Goal: Task Accomplishment & Management: Manage account settings

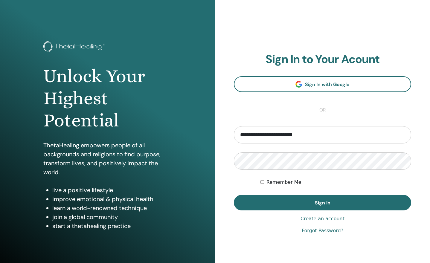
type input "**********"
click at [322, 203] on button "Sign In" at bounding box center [322, 203] width 177 height 16
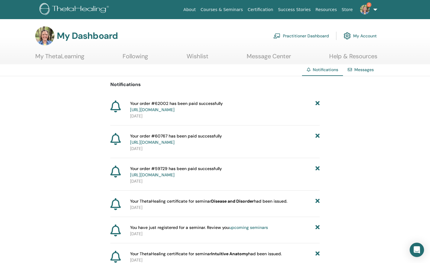
click at [307, 36] on link "Practitioner Dashboard" at bounding box center [301, 35] width 56 height 13
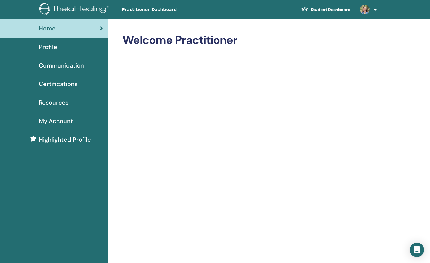
click at [50, 121] on span "My Account" at bounding box center [56, 121] width 34 height 9
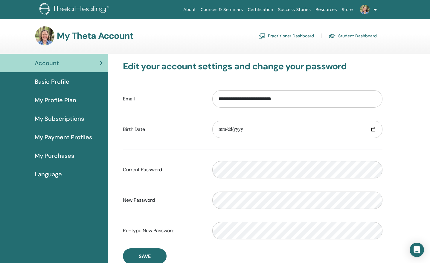
click at [49, 135] on span "My Payment Profiles" at bounding box center [63, 137] width 57 height 9
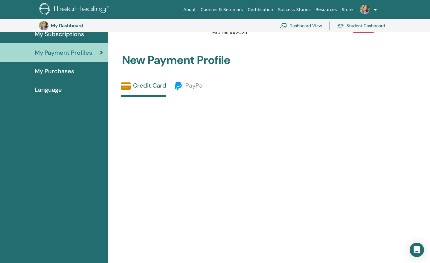
scroll to position [256, 0]
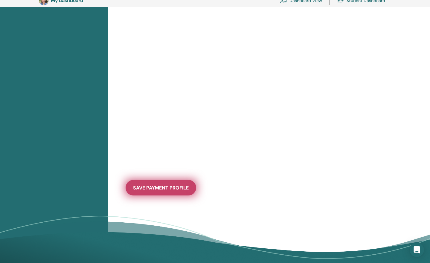
click at [165, 190] on span "save payment profile" at bounding box center [161, 188] width 56 height 6
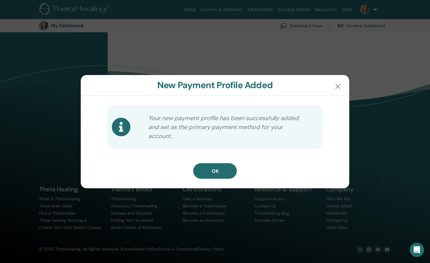
scroll to position [189, 0]
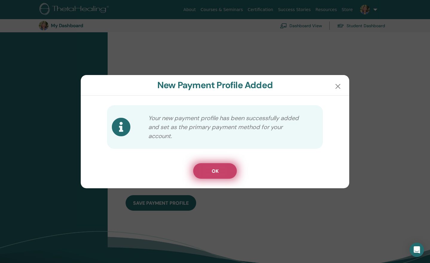
click at [219, 167] on button "OK" at bounding box center [215, 171] width 44 height 16
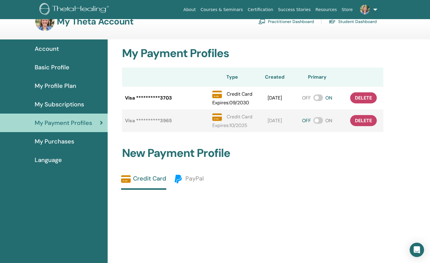
scroll to position [14, 0]
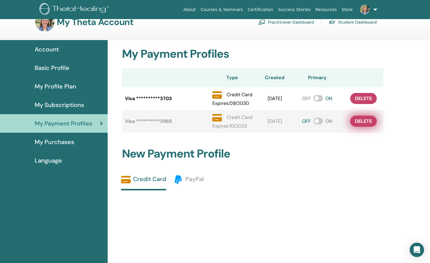
click at [360, 121] on span "delete" at bounding box center [363, 121] width 17 height 6
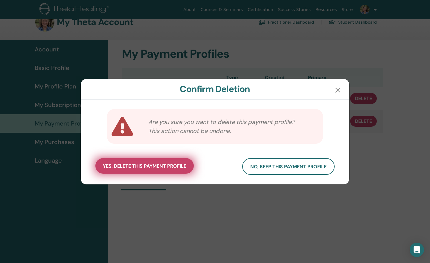
click at [128, 168] on span "yes, delete this payment profile" at bounding box center [144, 166] width 83 height 6
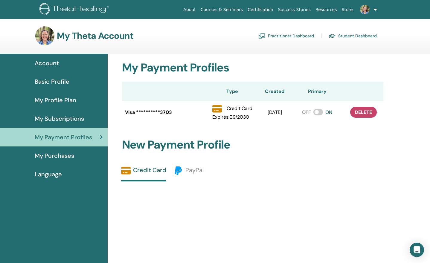
scroll to position [0, 0]
click at [377, 9] on link at bounding box center [367, 9] width 25 height 19
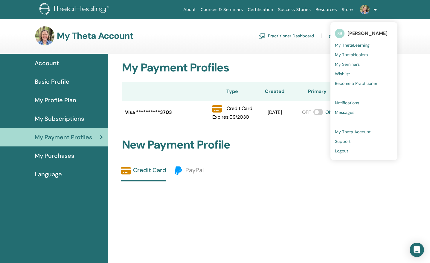
click at [342, 150] on span "Logout" at bounding box center [341, 150] width 13 height 5
